Goal: Find specific page/section

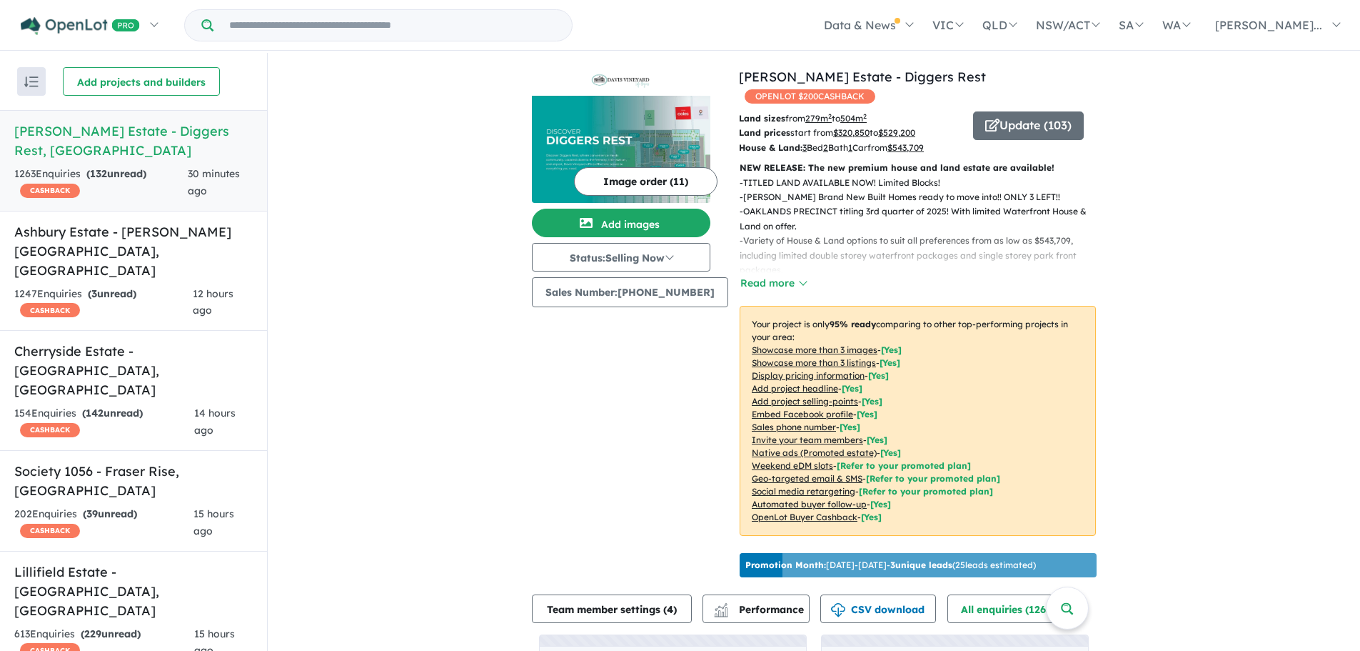
click at [323, 26] on input "Try estate name, suburb, builder or developer" at bounding box center [392, 25] width 353 height 31
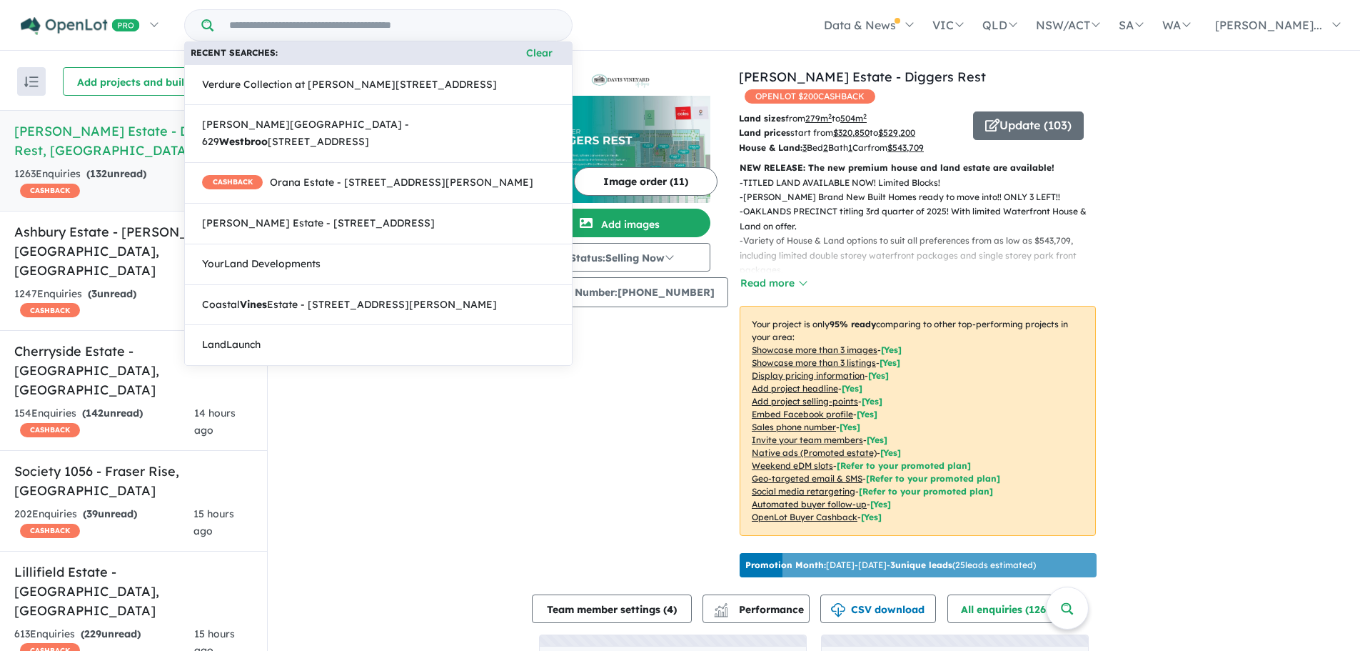
paste input "**********"
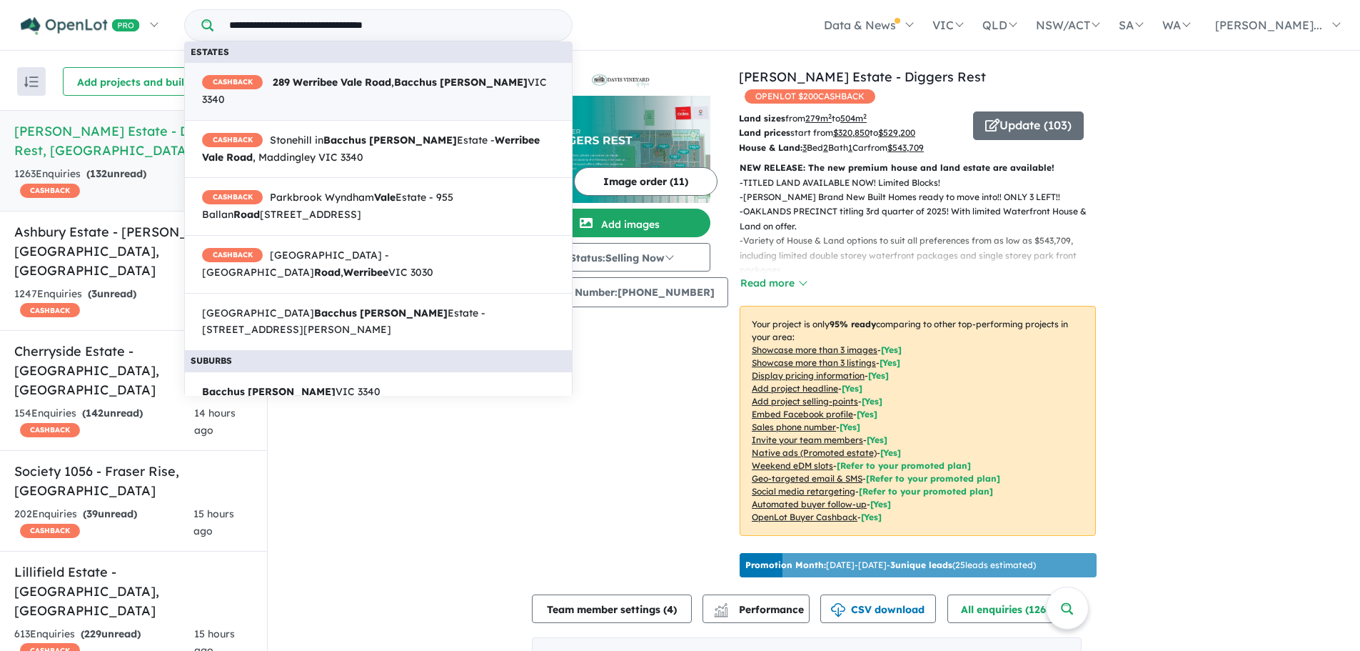
type input "**********"
click at [383, 87] on strong "Road" at bounding box center [378, 82] width 26 height 13
